Goal: Task Accomplishment & Management: Use online tool/utility

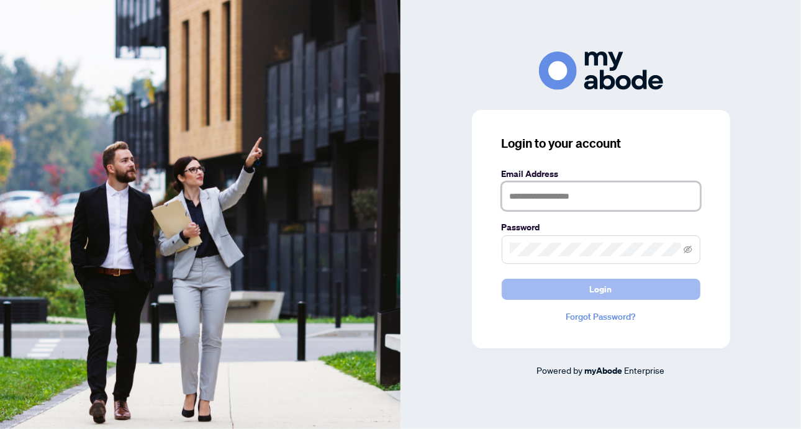
type input "**********"
click at [627, 284] on button "Login" at bounding box center [601, 289] width 199 height 21
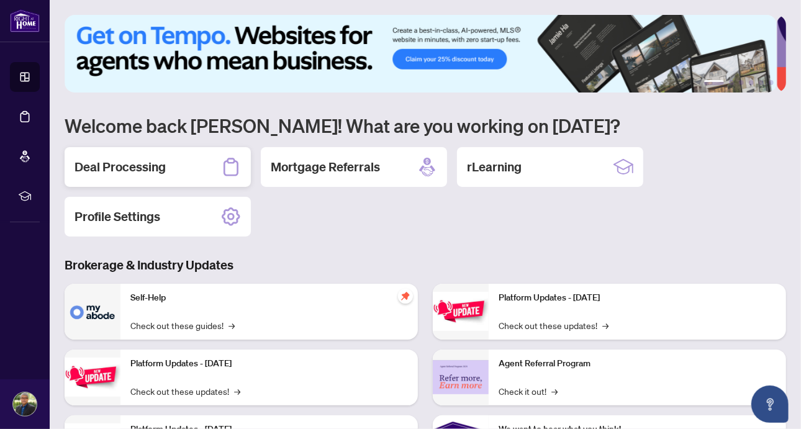
click at [122, 166] on h2 "Deal Processing" at bounding box center [120, 166] width 91 height 17
